Goal: Task Accomplishment & Management: Manage account settings

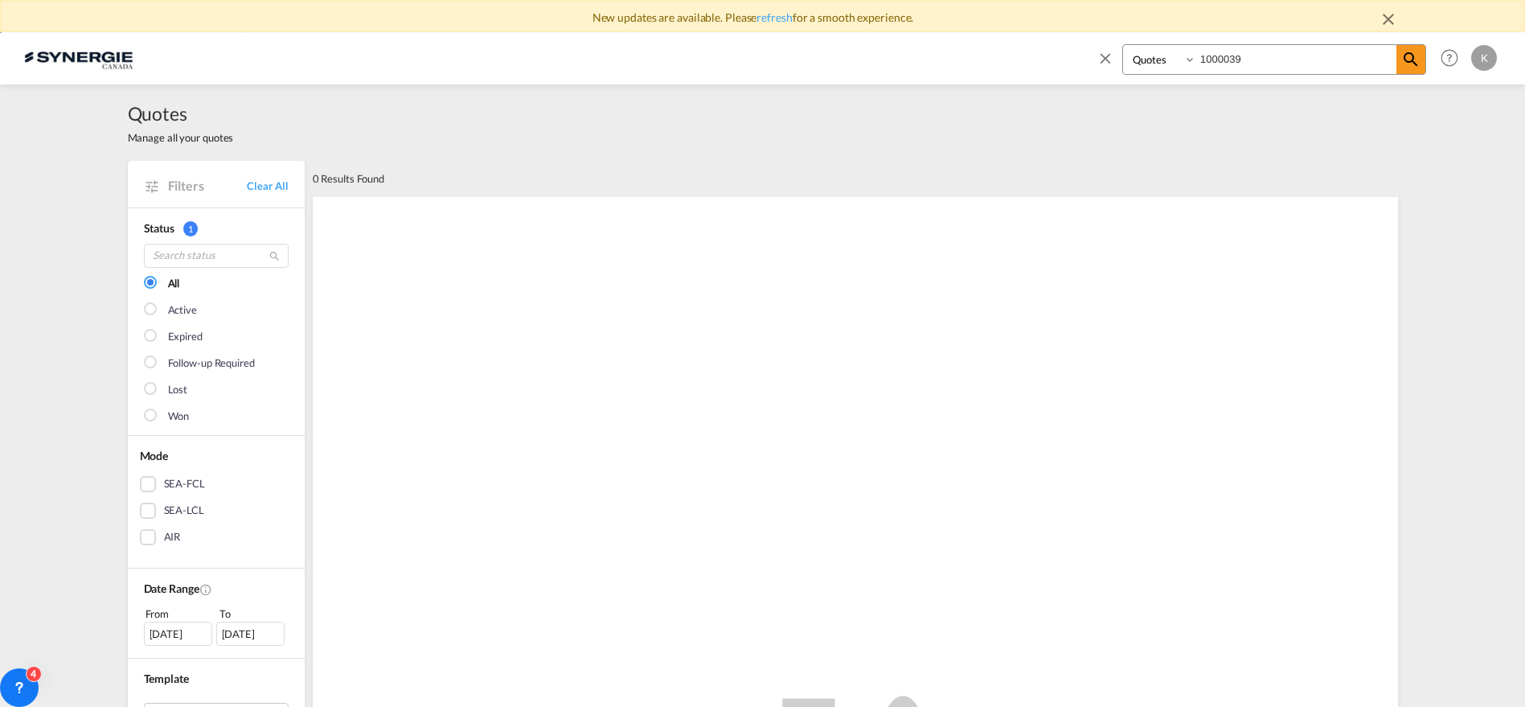
select select "Quotes"
drag, startPoint x: 1256, startPoint y: 54, endPoint x: 1160, endPoint y: 67, distance: 97.4
click at [1164, 63] on div "Bookings Quotes Enquiries 1000039" at bounding box center [1275, 59] width 304 height 31
type input "14391"
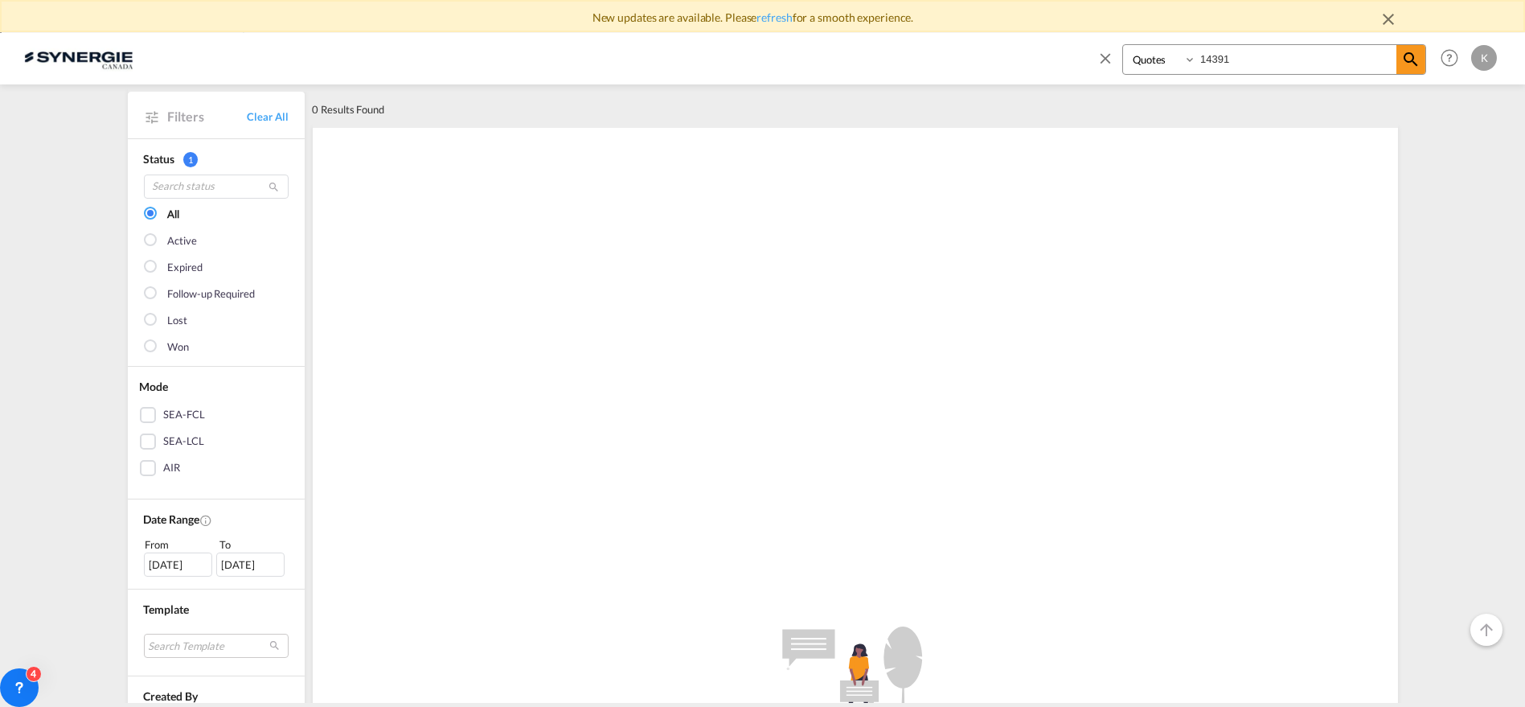
scroll to position [89, 0]
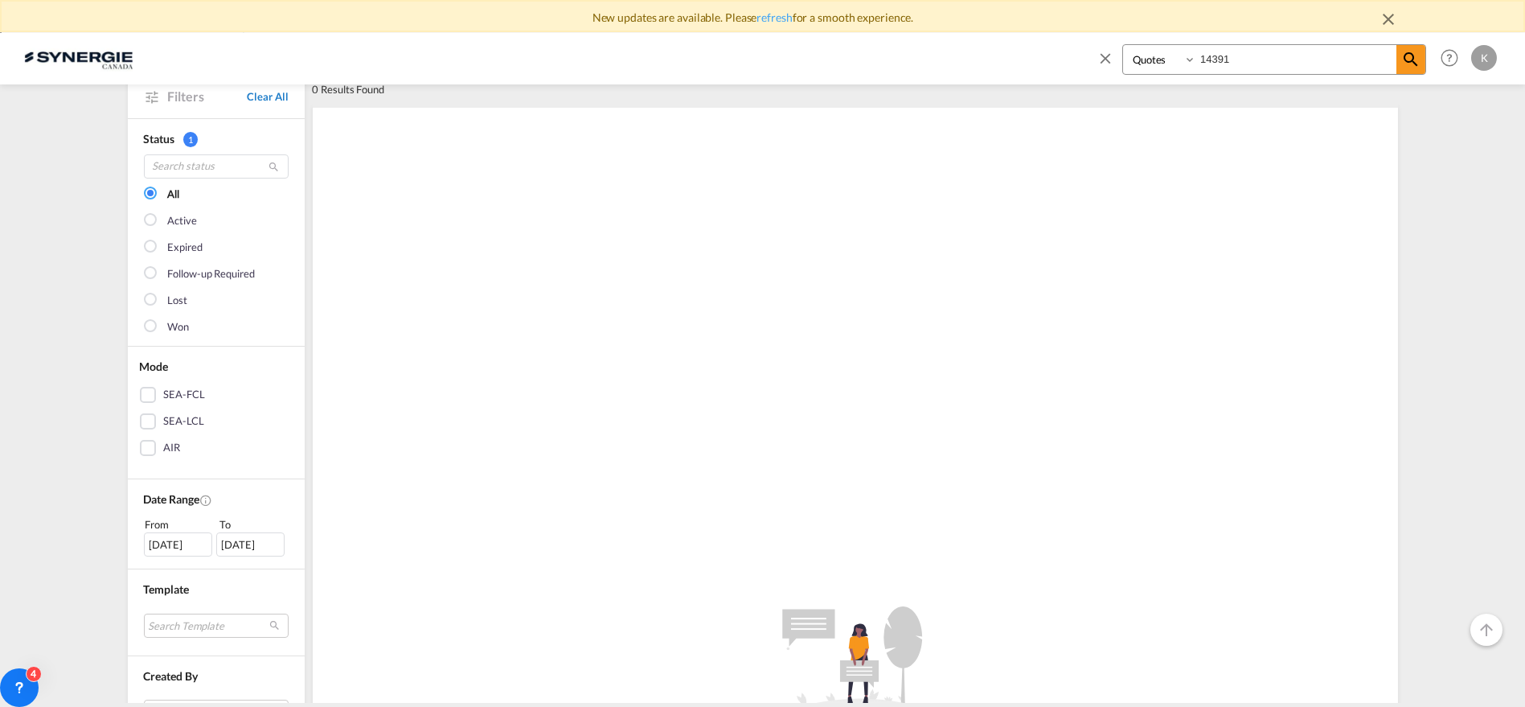
click at [271, 99] on link "Clear All" at bounding box center [267, 96] width 41 height 14
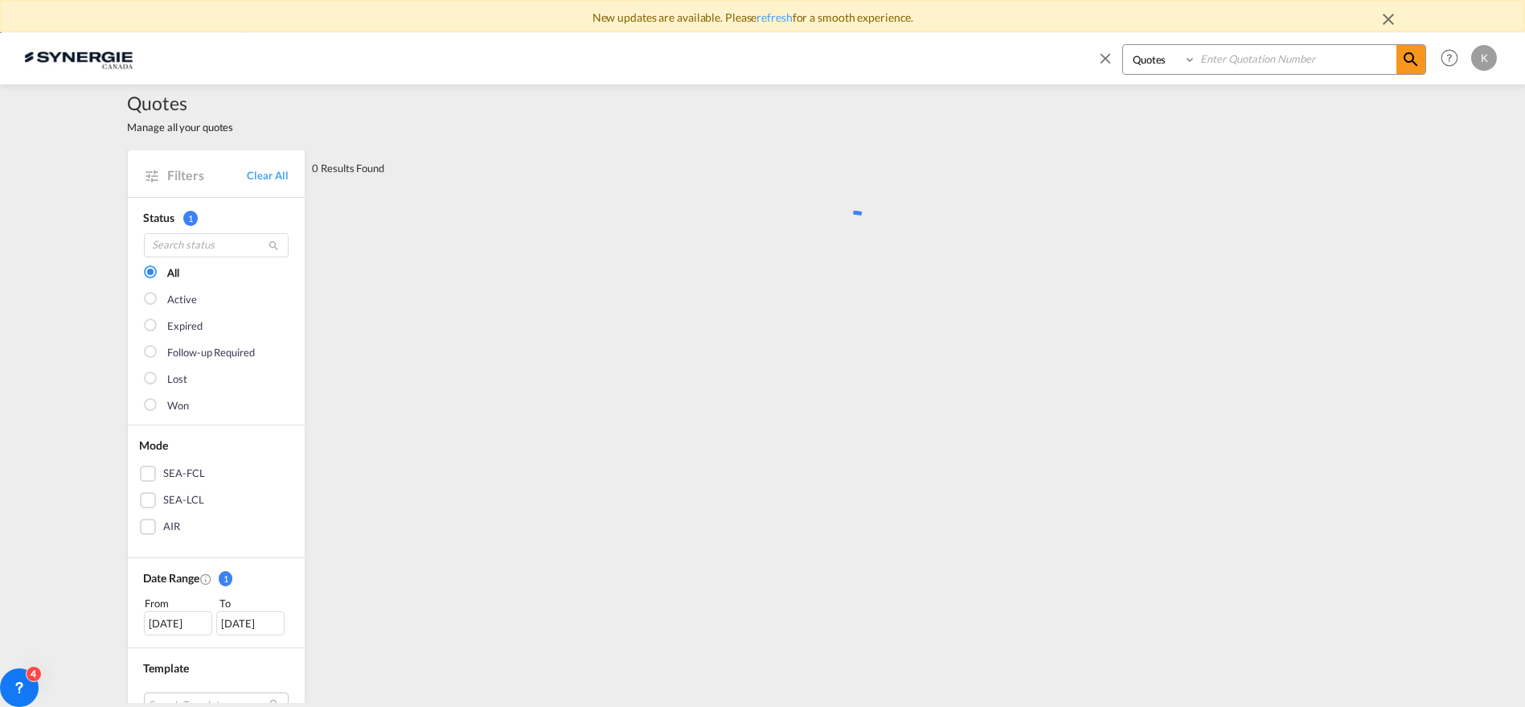
scroll to position [0, 0]
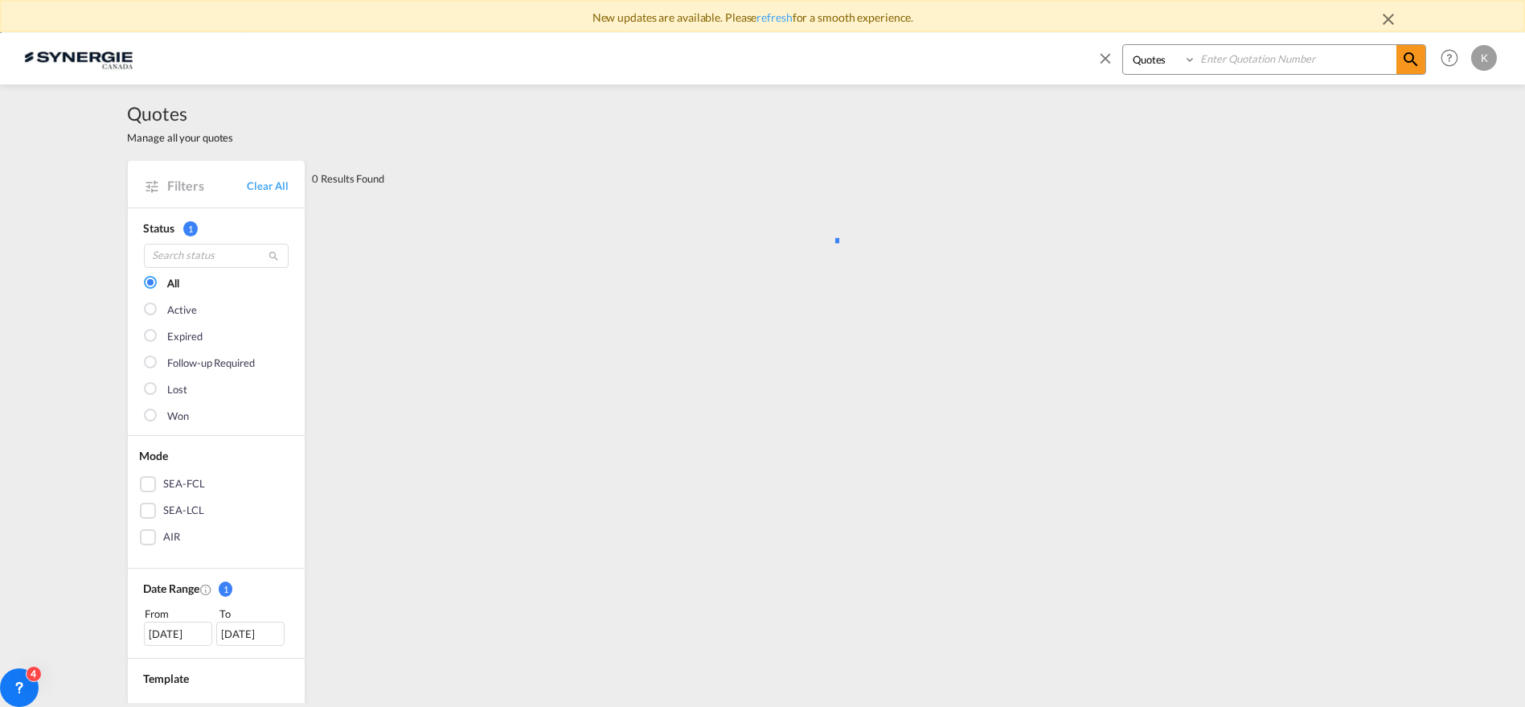
click at [1250, 60] on input at bounding box center [1297, 59] width 200 height 28
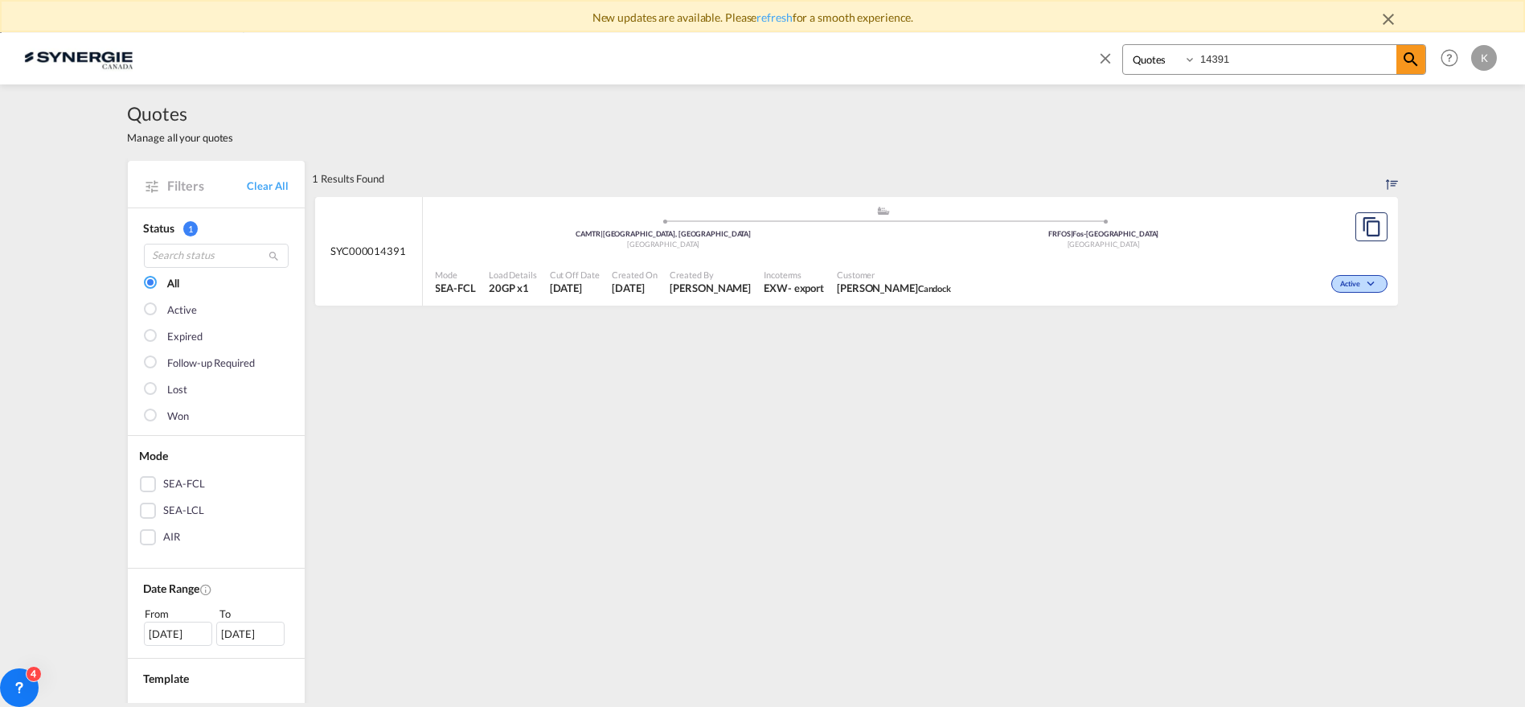
click at [900, 277] on span "Customer" at bounding box center [894, 275] width 114 height 12
drag, startPoint x: 1222, startPoint y: 56, endPoint x: 1151, endPoint y: 63, distance: 71.1
click at [1151, 63] on div "Bookings Quotes Enquiries 14391" at bounding box center [1275, 59] width 304 height 31
click at [1246, 55] on input "14391" at bounding box center [1297, 59] width 200 height 28
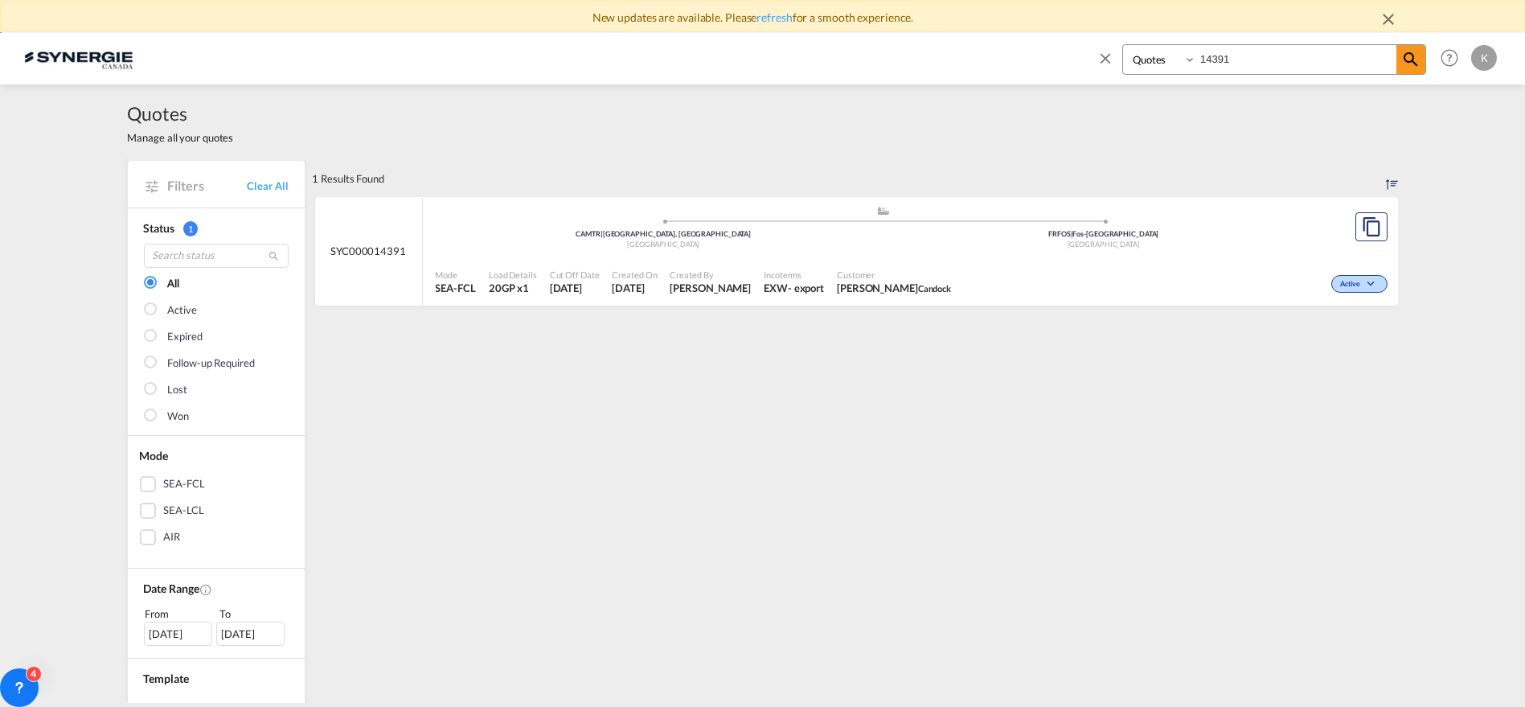
click at [1246, 55] on input "14391" at bounding box center [1297, 59] width 200 height 28
type input "14585"
click at [1012, 274] on div "Active" at bounding box center [1167, 282] width 450 height 40
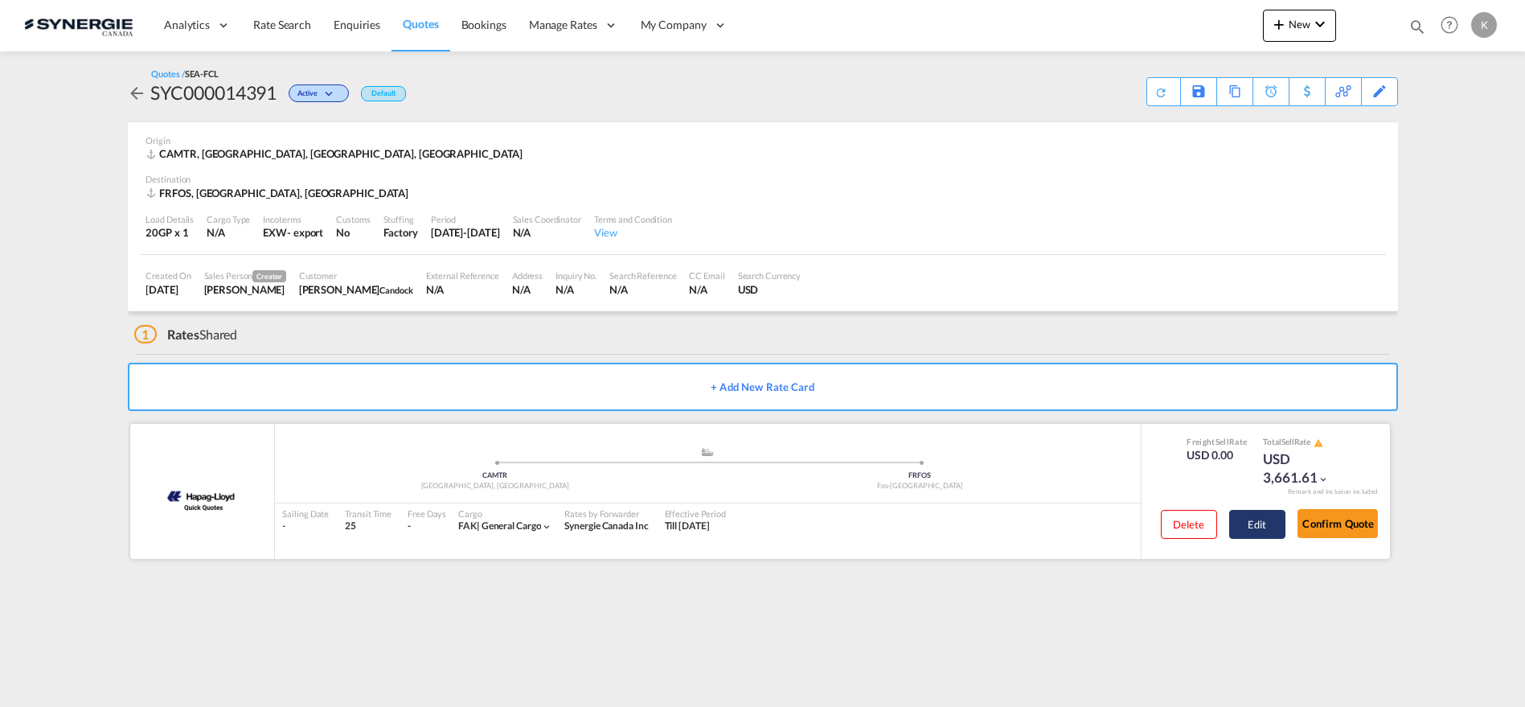
click at [1252, 522] on button "Edit" at bounding box center [1258, 524] width 56 height 29
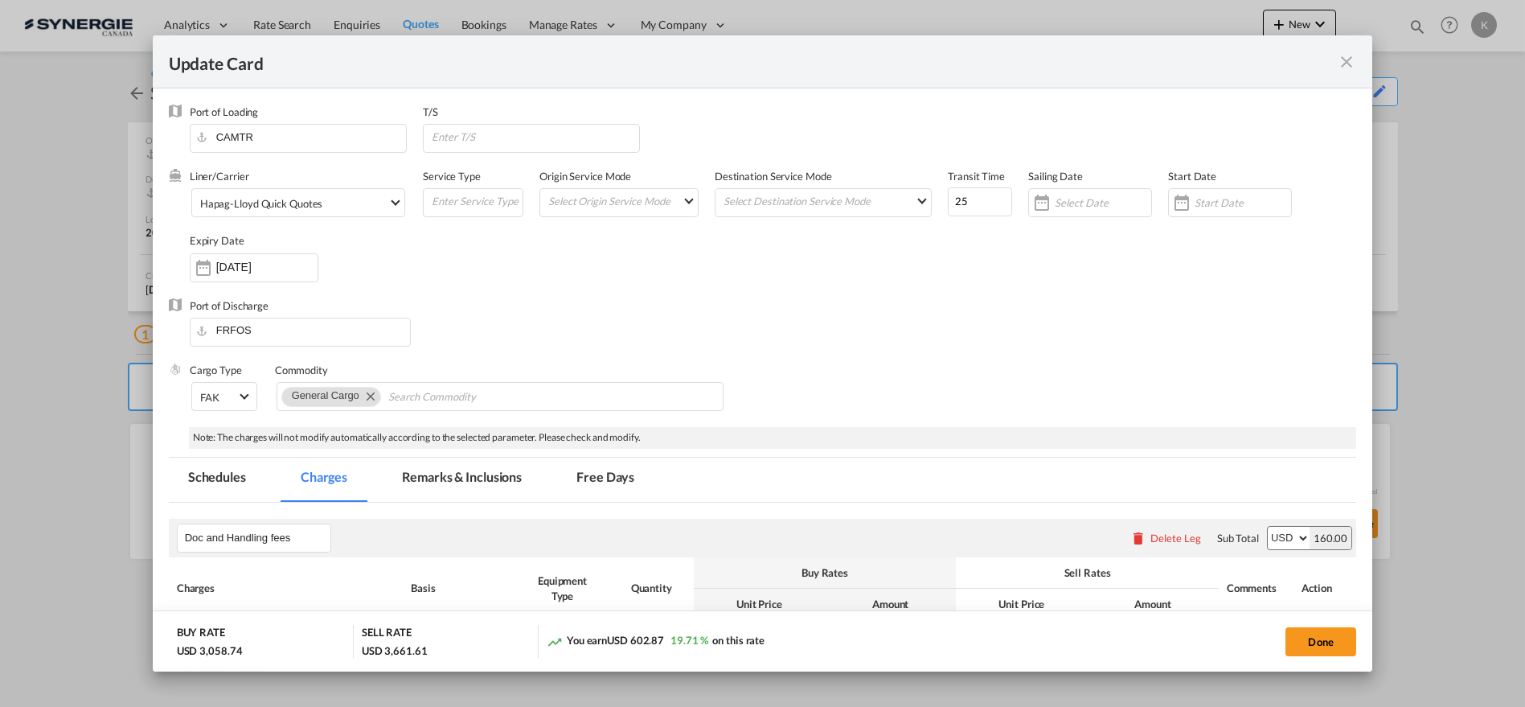
select select "per B/L"
select select "per shipment"
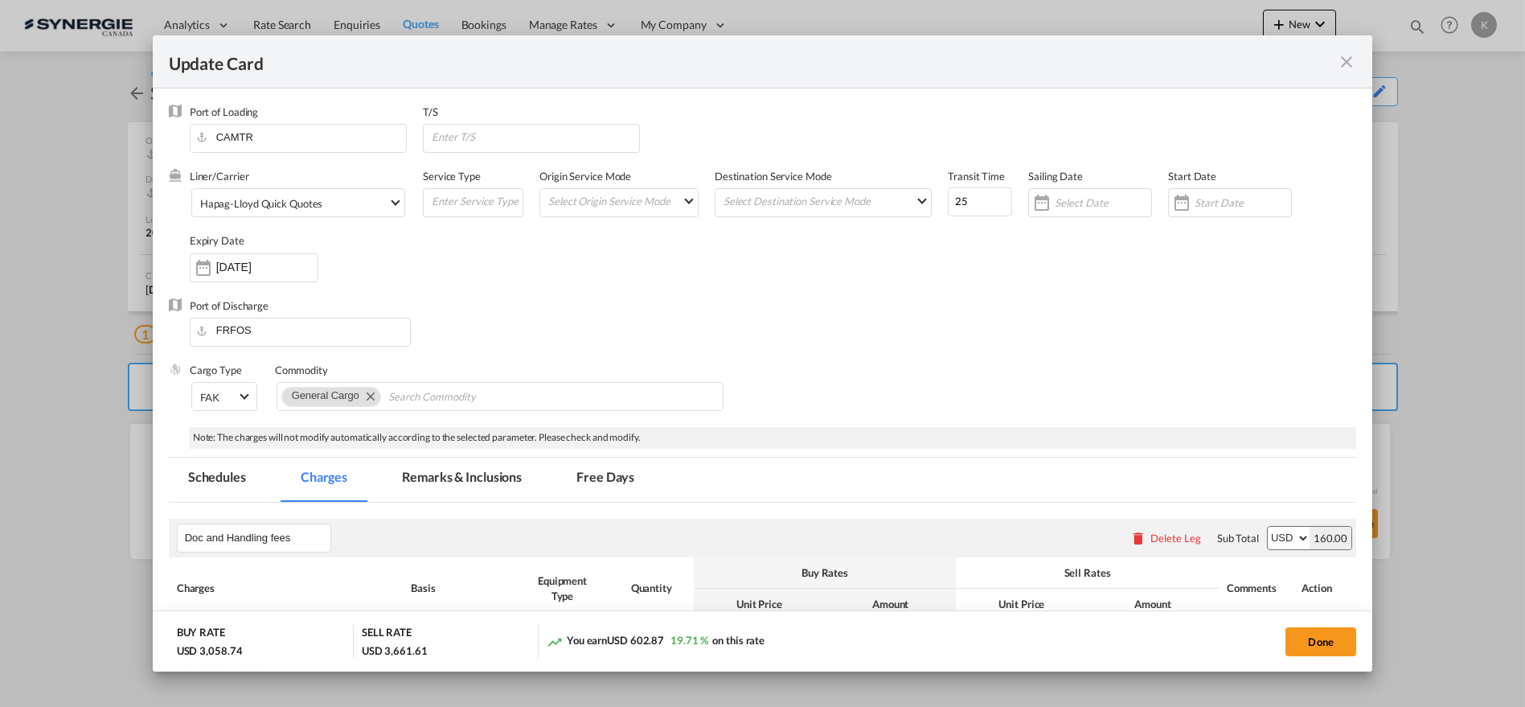
select select "per container"
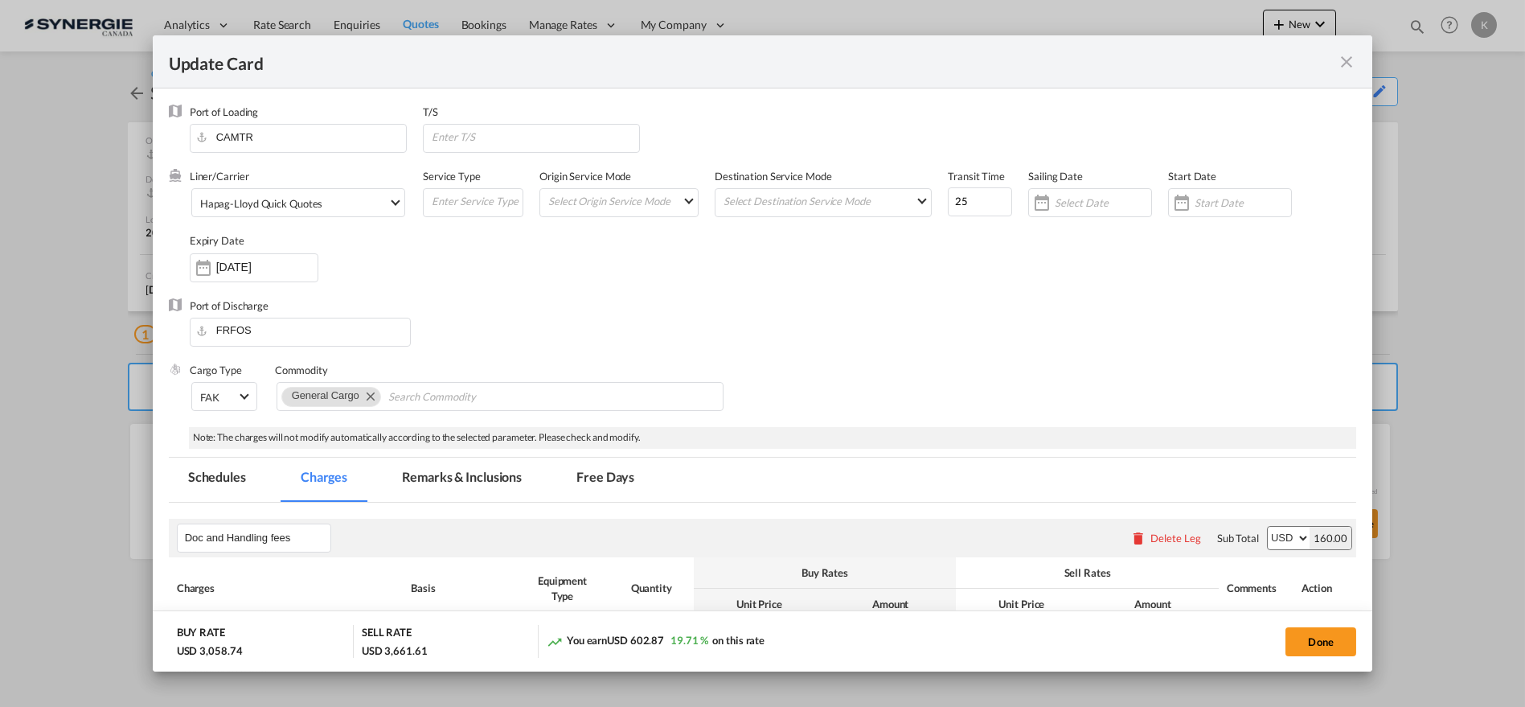
select select "per container"
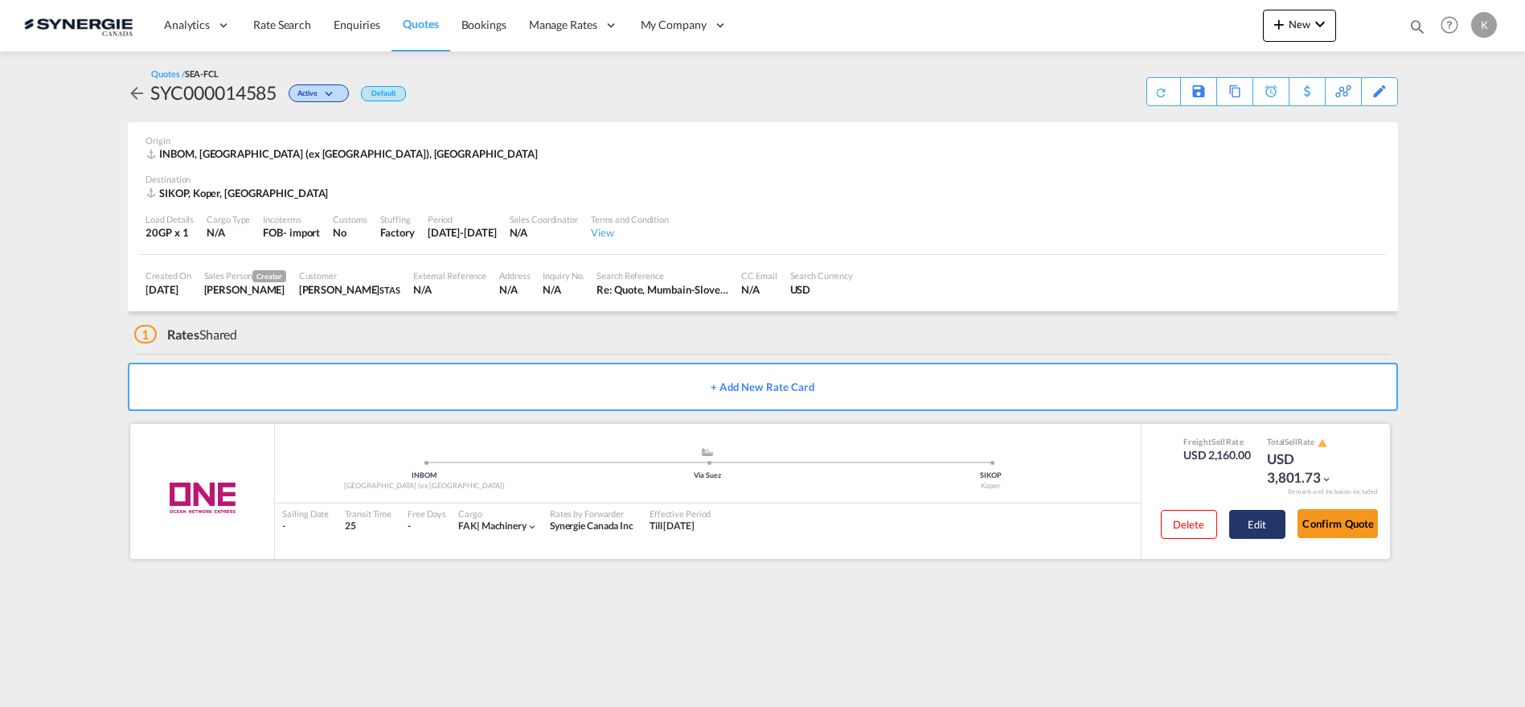
click at [1240, 524] on button "Edit" at bounding box center [1258, 524] width 56 height 29
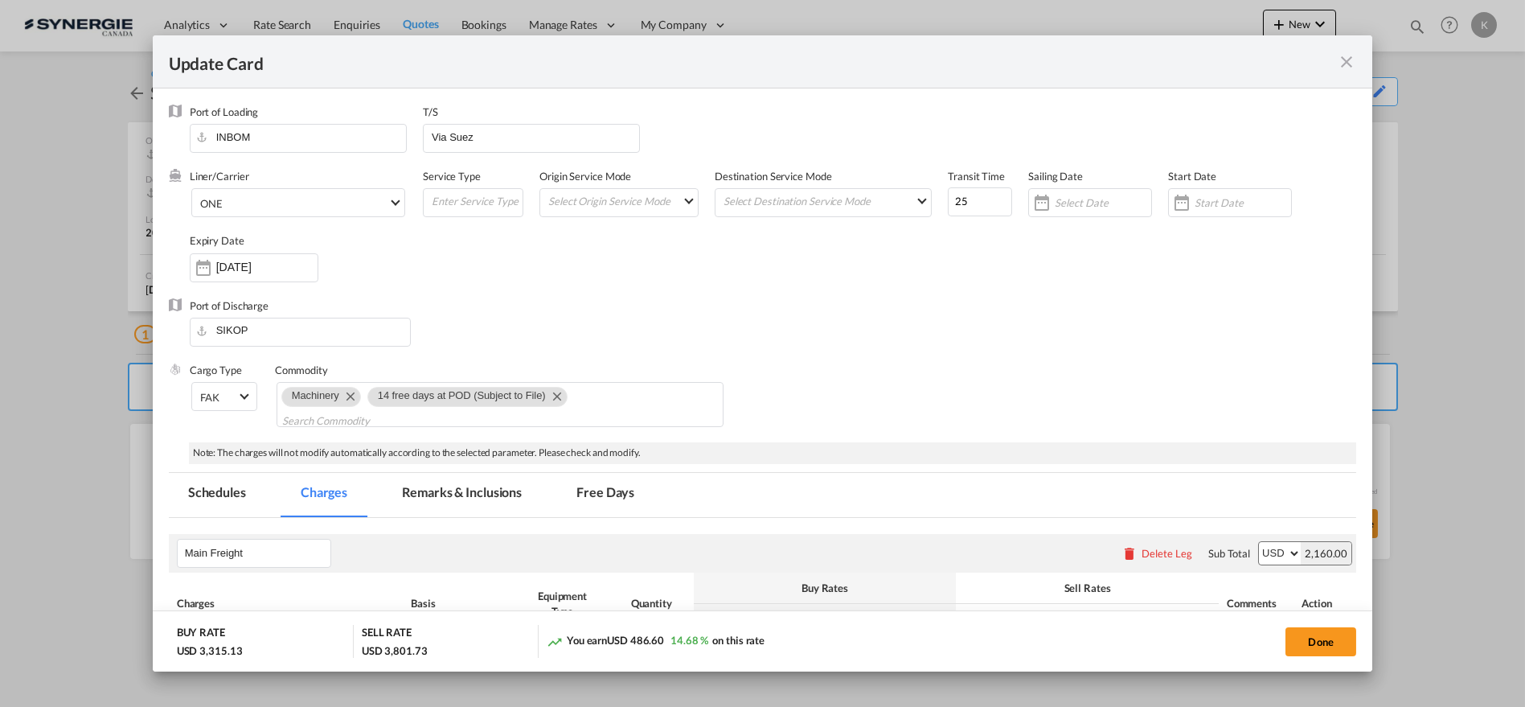
select select "per container"
select select "per B/L"
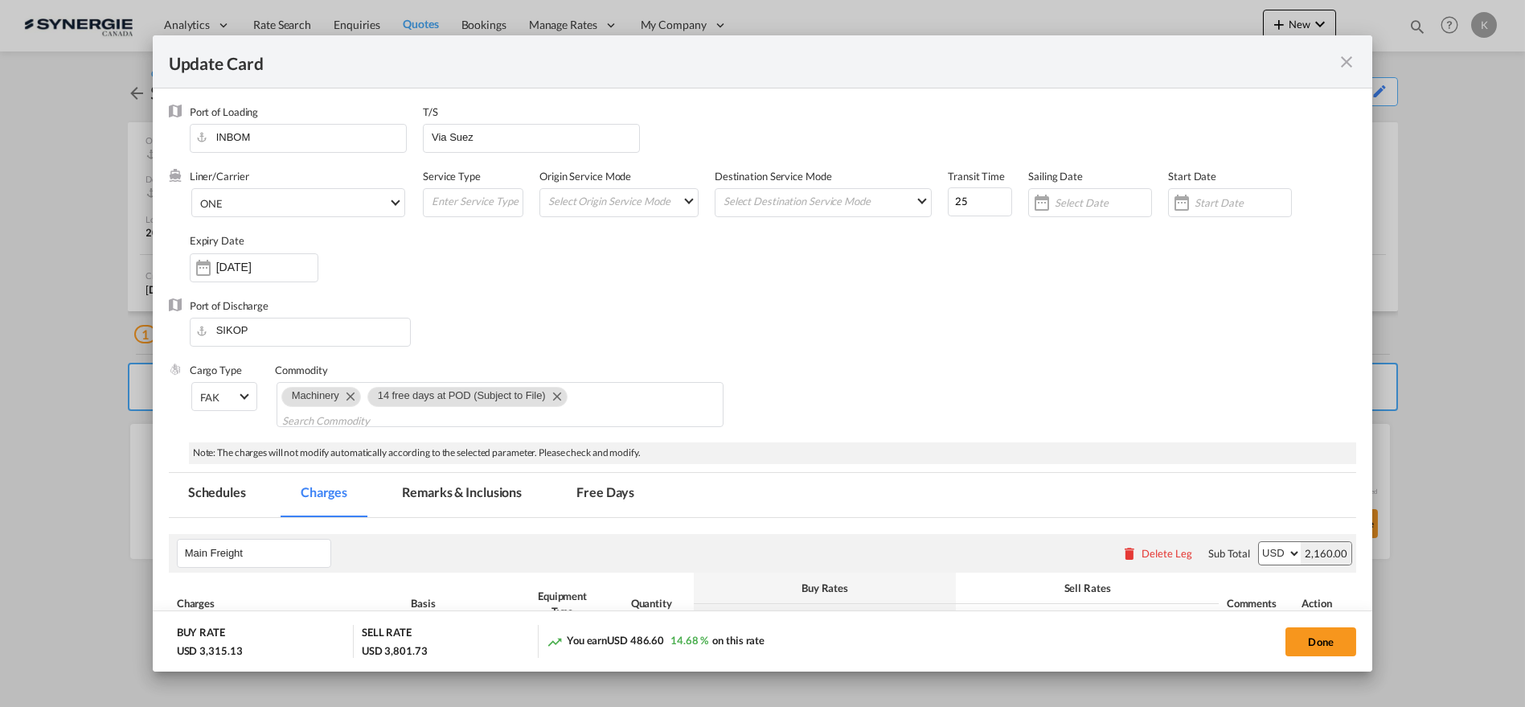
select select "per B/L"
select select "per shipment"
select select "per container"
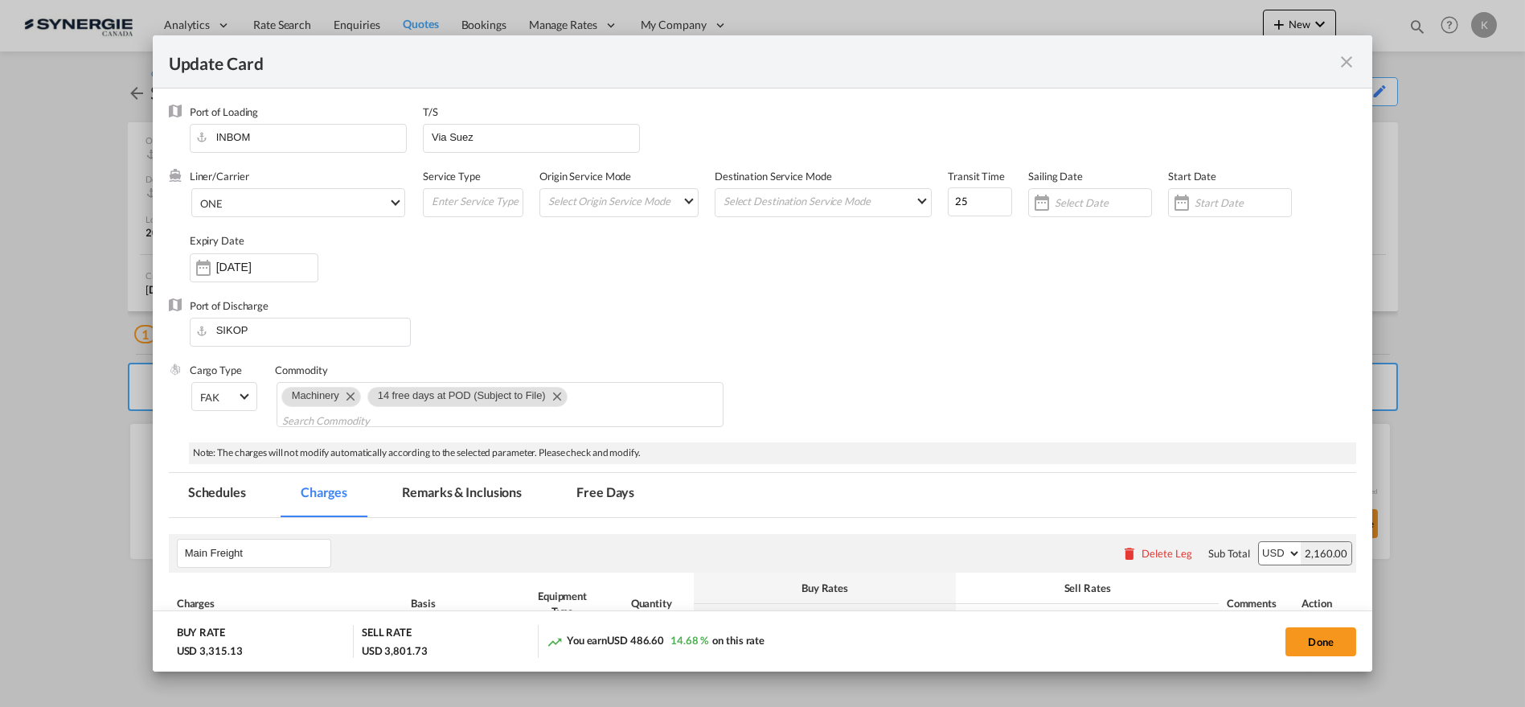
select select "per B/L"
select select "per container"
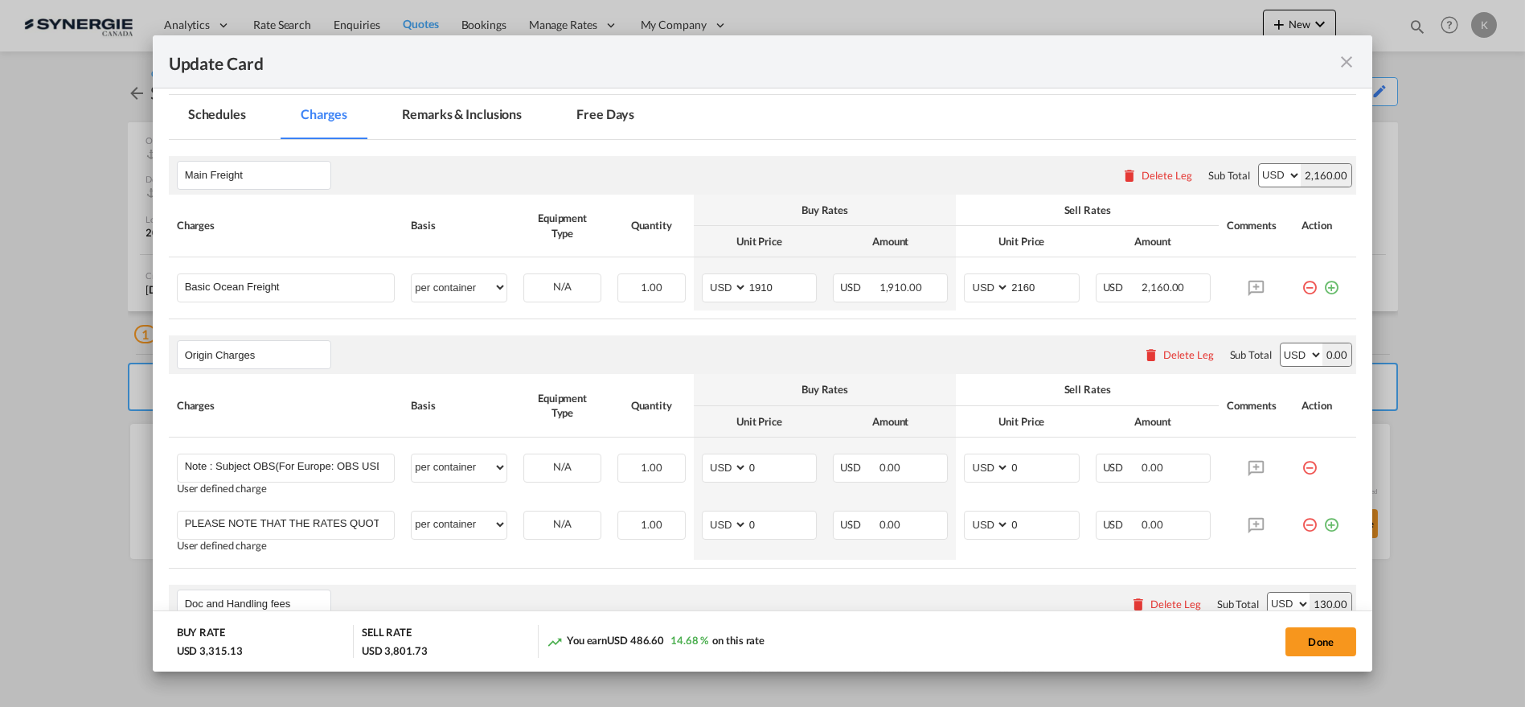
scroll to position [392, 0]
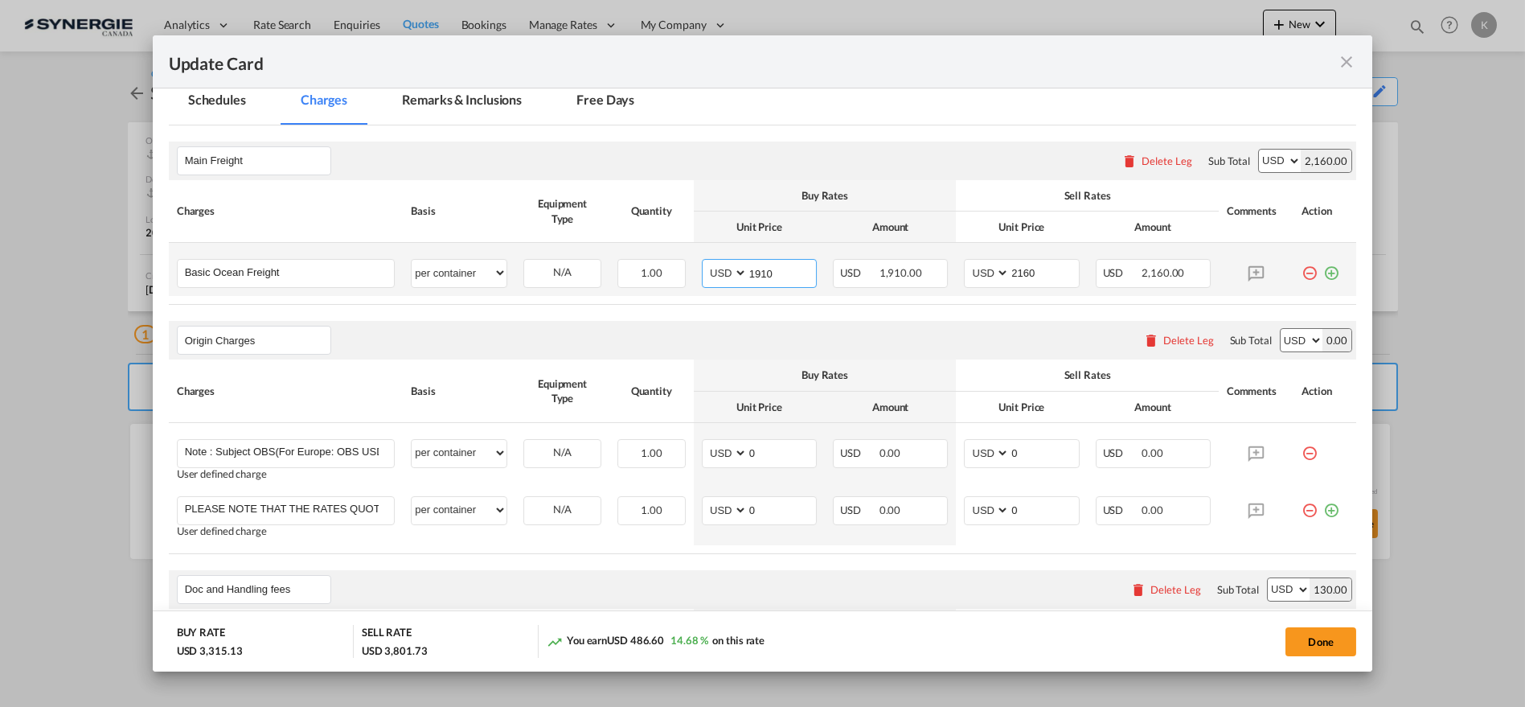
drag, startPoint x: 787, startPoint y: 270, endPoint x: 712, endPoint y: 270, distance: 74.8
click at [712, 270] on md-input-container "AED AFN ALL AMD ANG AOA ARS AUD AWG AZN BAM BBD BDT BGN BHD BIF BMD BND BOB BRL…" at bounding box center [759, 273] width 115 height 29
type input "2135"
type input "2385"
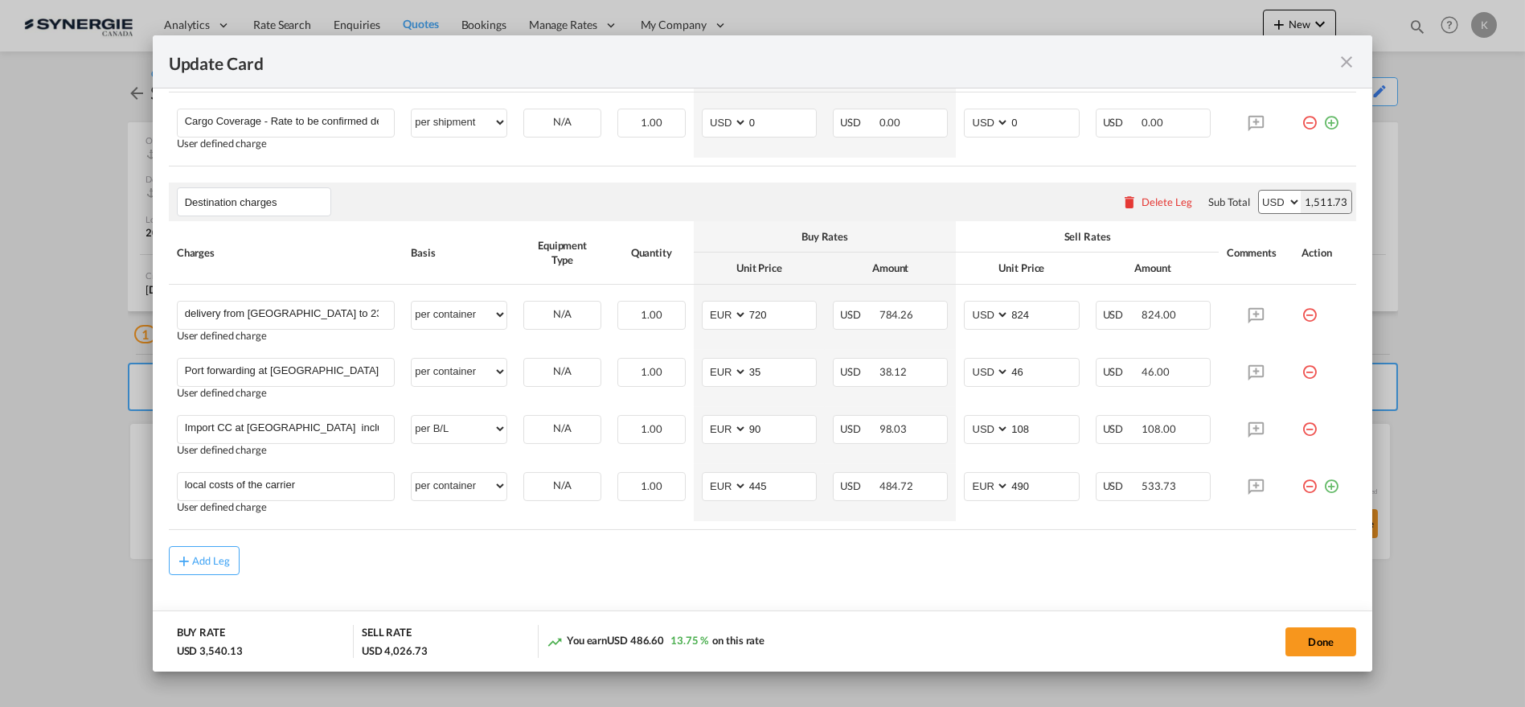
scroll to position [1344, 0]
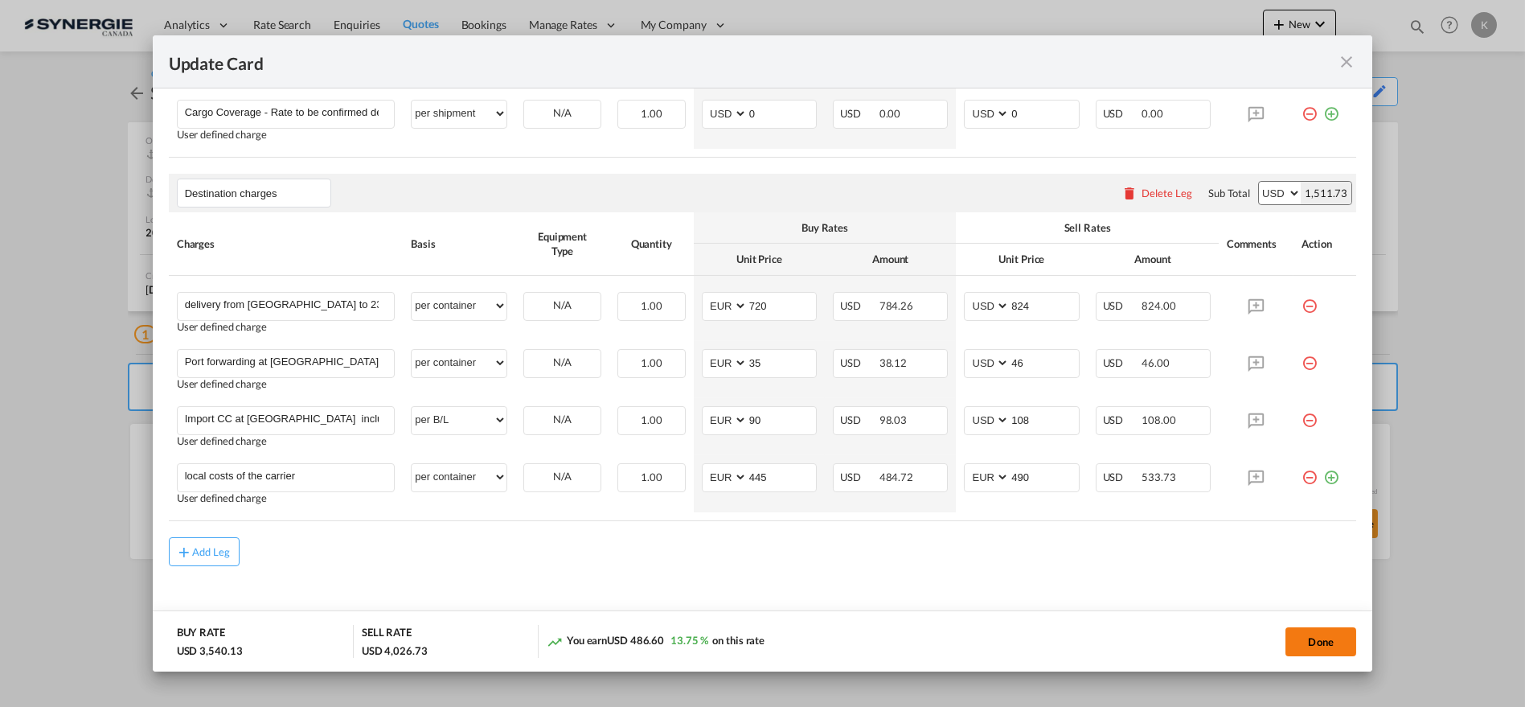
click at [1316, 649] on button "Done" at bounding box center [1321, 641] width 71 height 29
type input "04 Oct 2025"
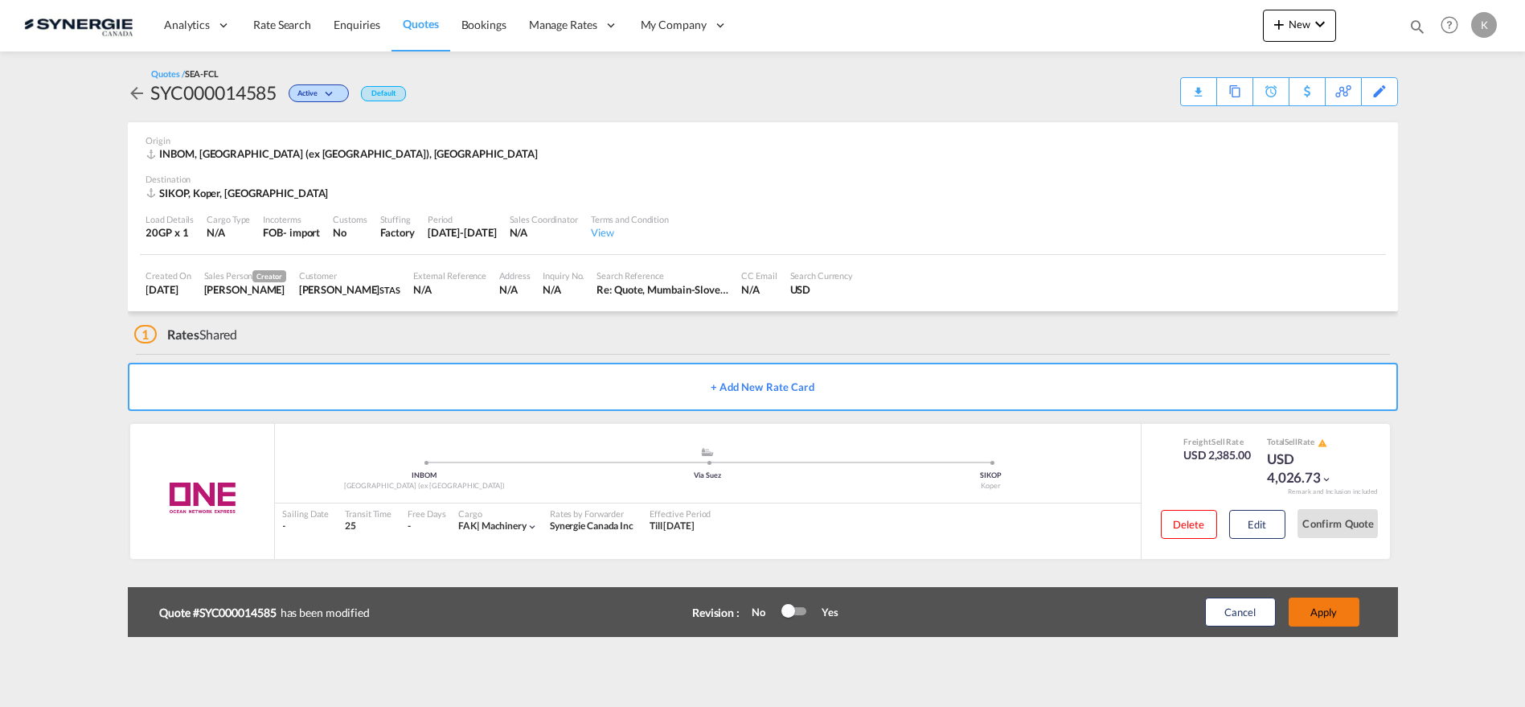
click at [1333, 605] on button "Apply" at bounding box center [1324, 611] width 71 height 29
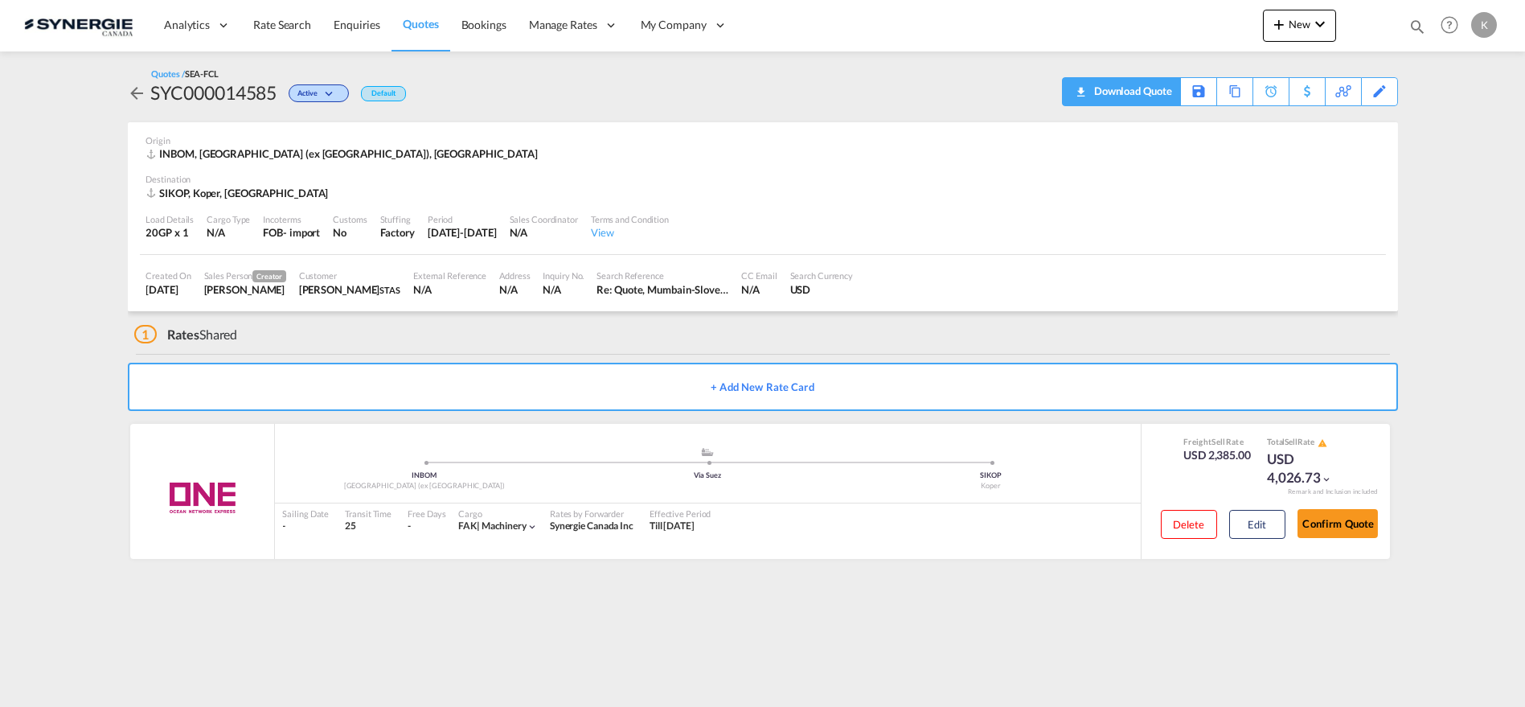
click at [1153, 92] on div "Download Quote" at bounding box center [1131, 91] width 82 height 26
